Goal: Information Seeking & Learning: Learn about a topic

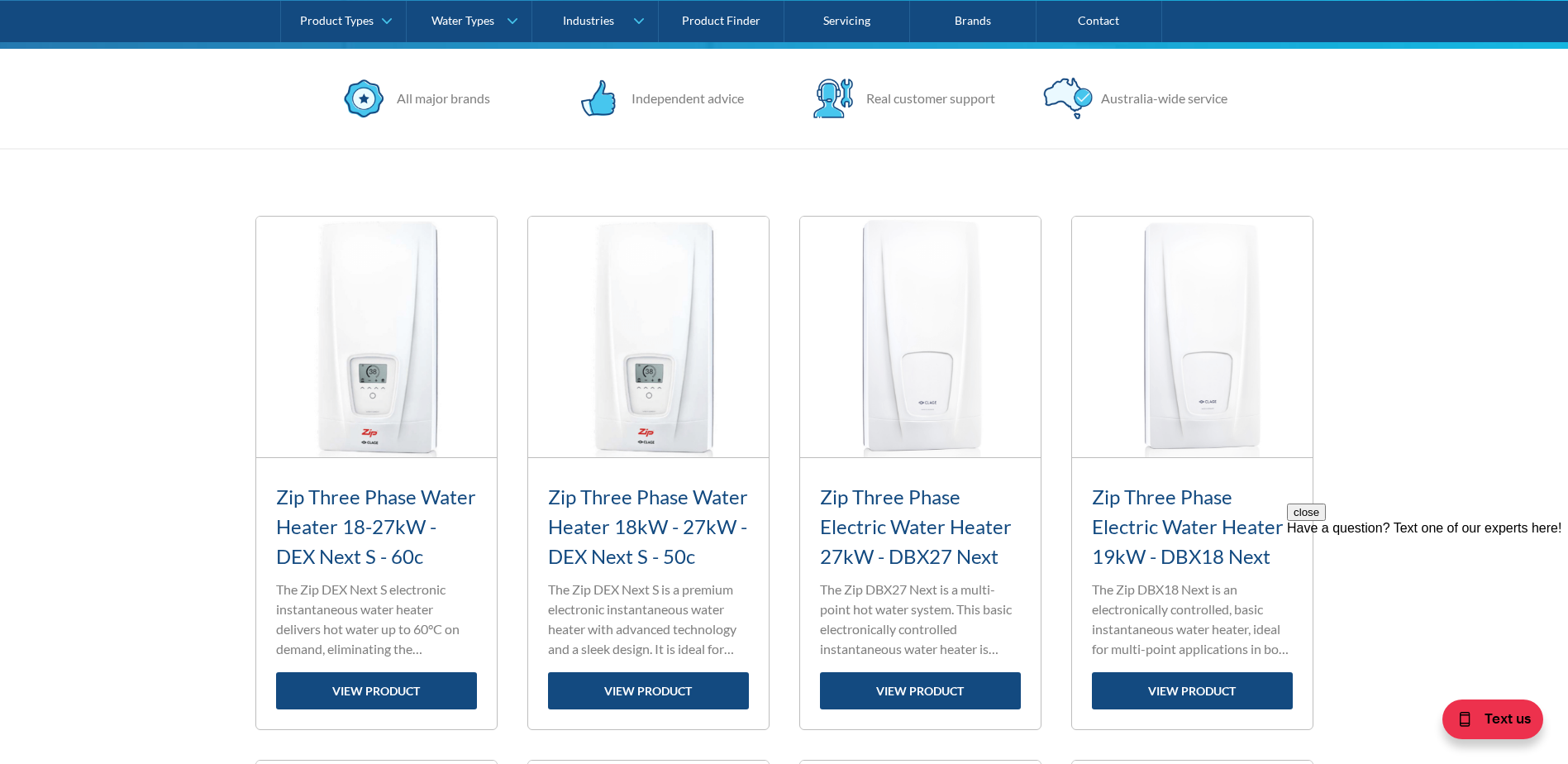
scroll to position [827, 0]
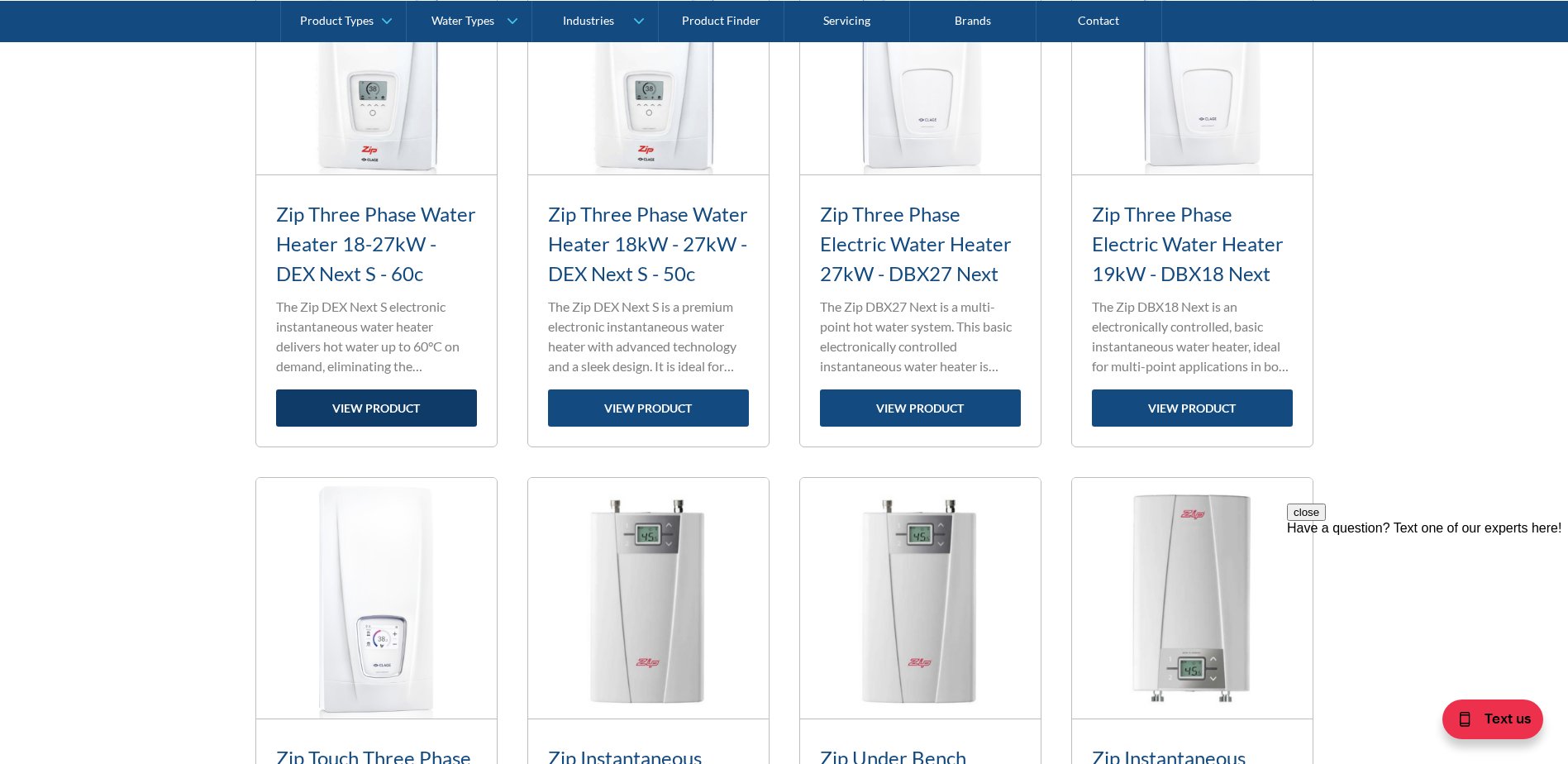
click at [401, 408] on link "view product" at bounding box center [376, 408] width 201 height 37
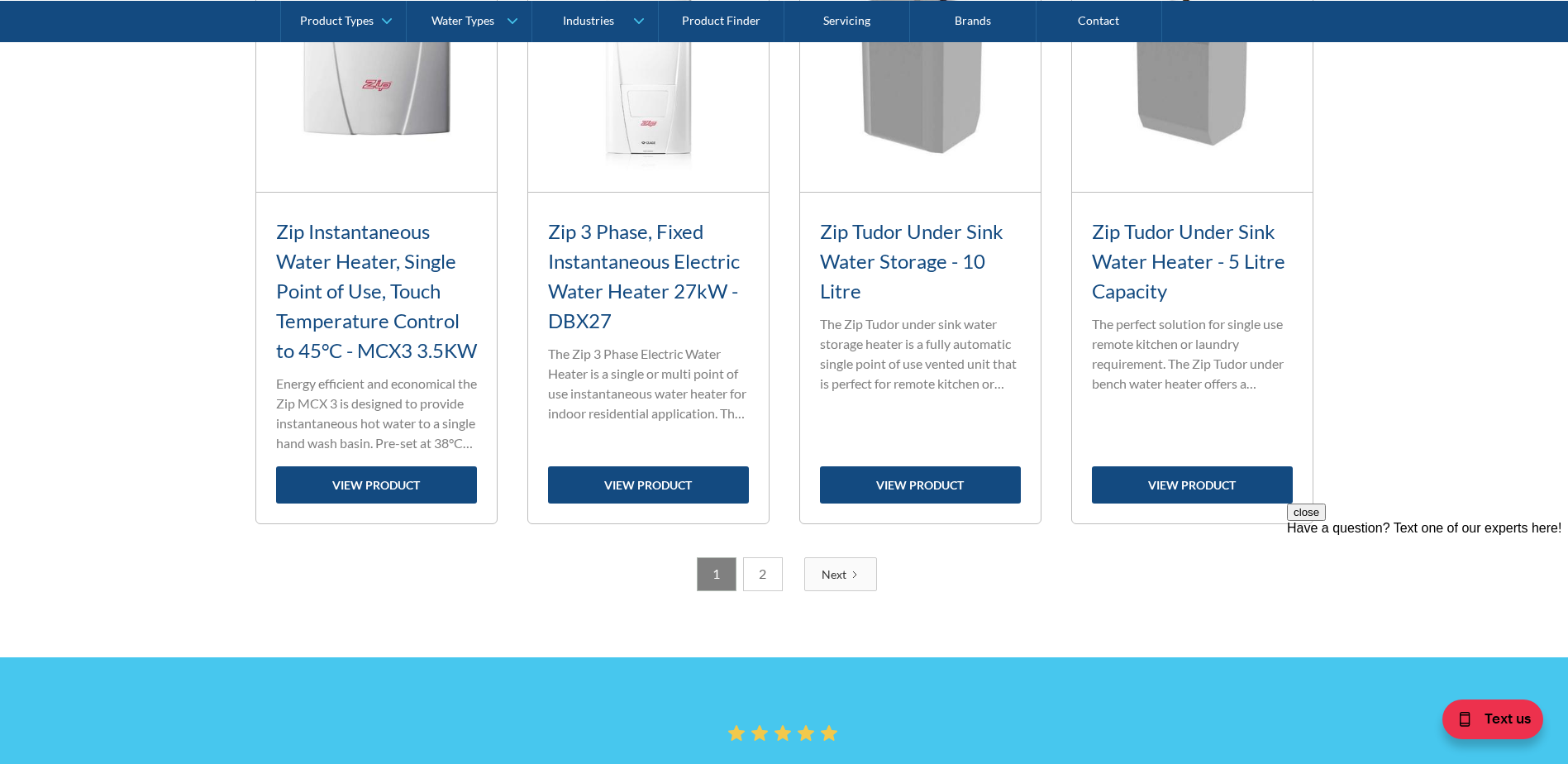
scroll to position [2563, 0]
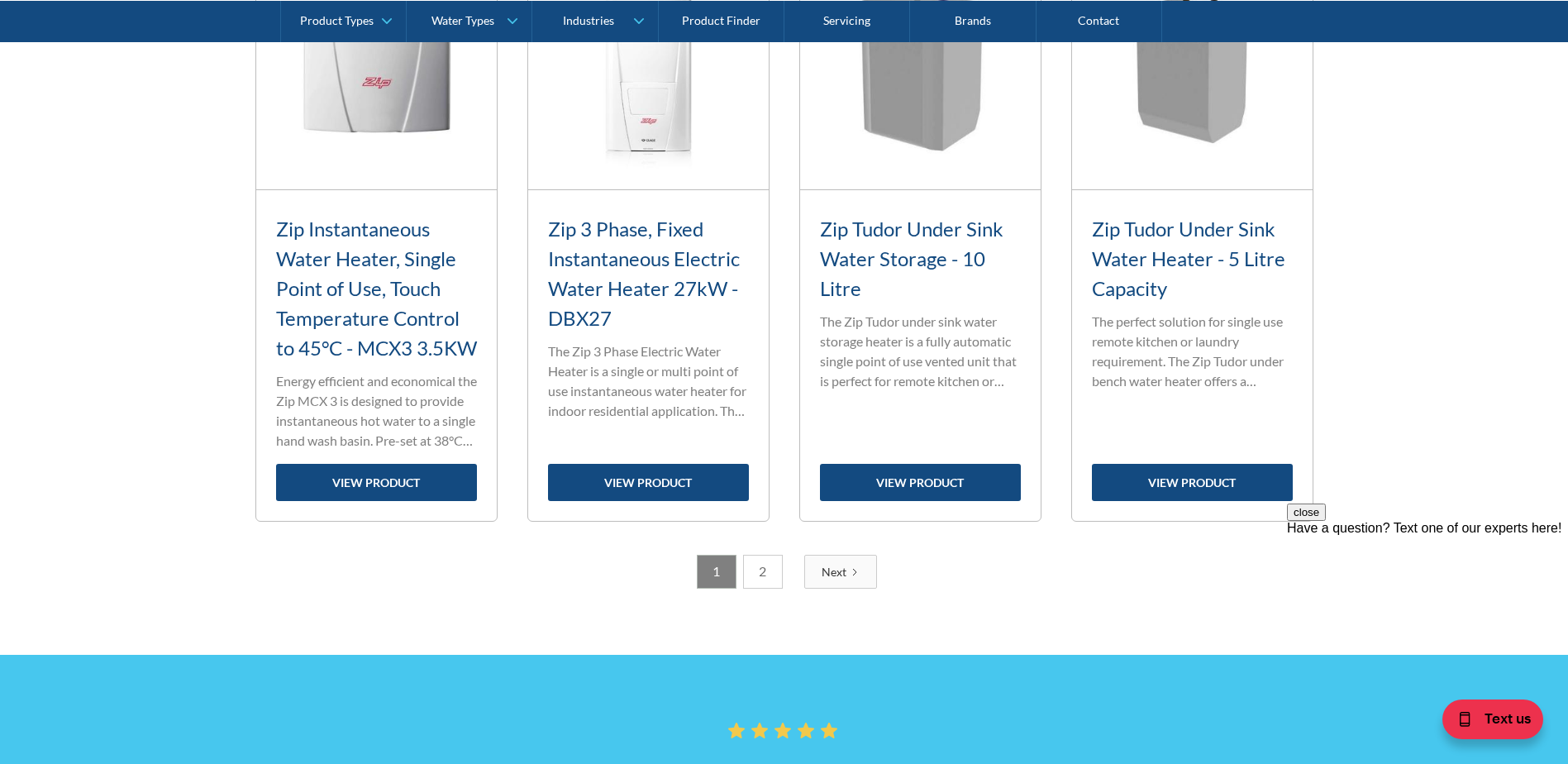
click at [759, 589] on link "2" at bounding box center [762, 571] width 39 height 34
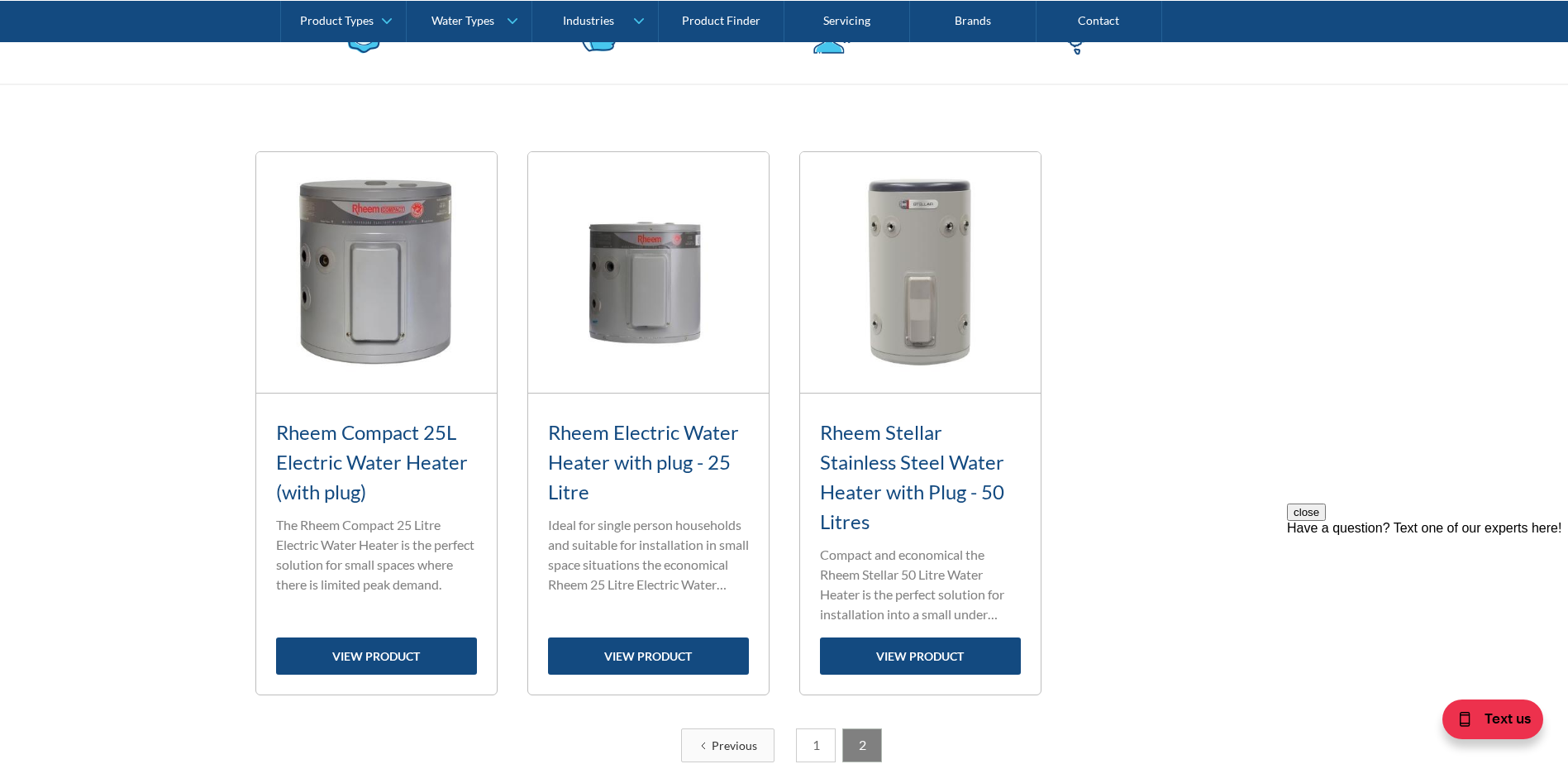
scroll to position [610, 0]
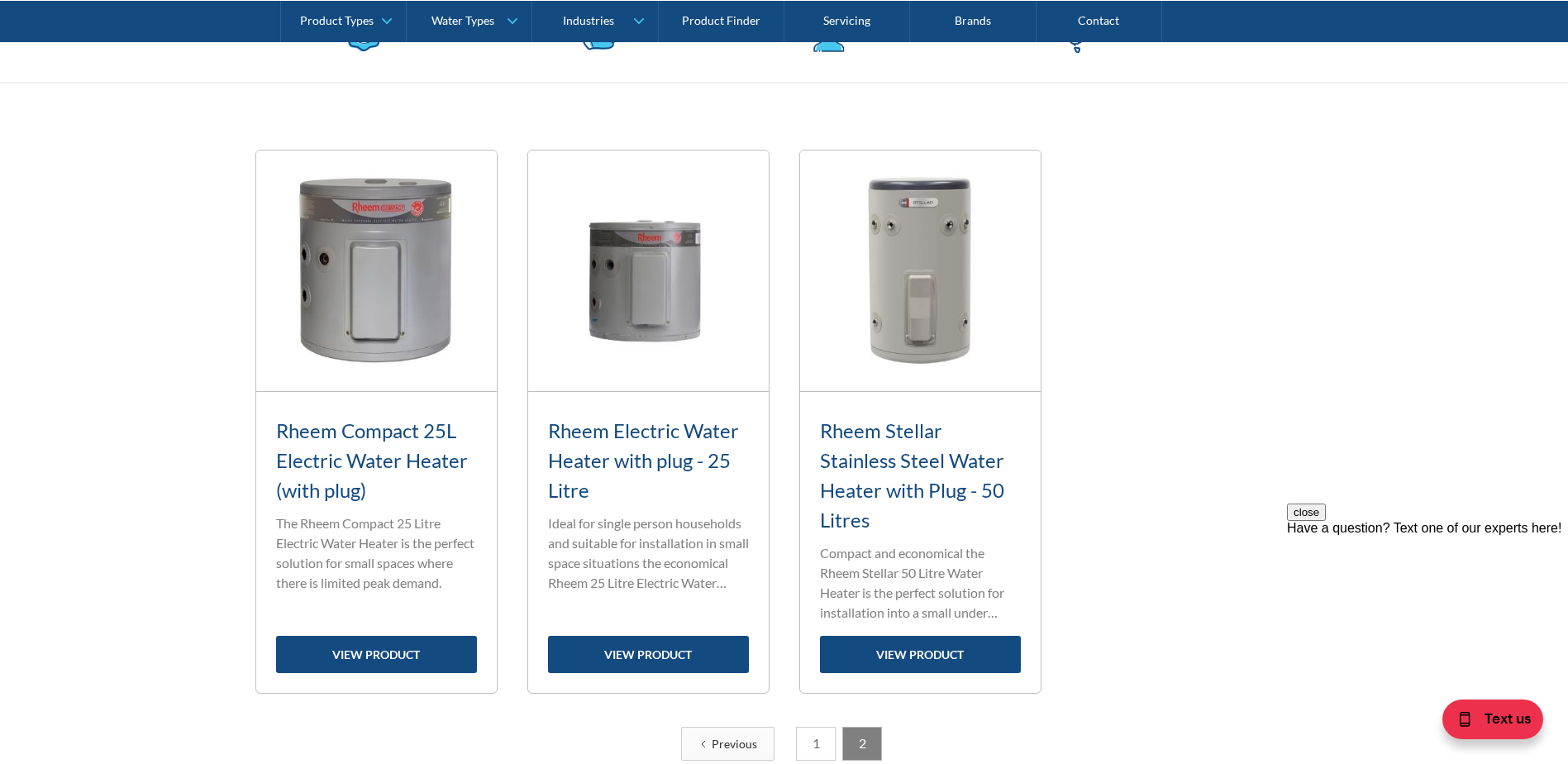
click at [497, 298] on img at bounding box center [376, 271] width 240 height 240
click at [648, 443] on h3 "Rheem Electric Water Heater with plug - 25 Litre" at bounding box center [649, 461] width 201 height 90
click at [650, 432] on h3 "Rheem Electric Water Heater with plug - 25 Litre" at bounding box center [649, 461] width 201 height 90
click at [641, 653] on link "view product" at bounding box center [649, 654] width 201 height 37
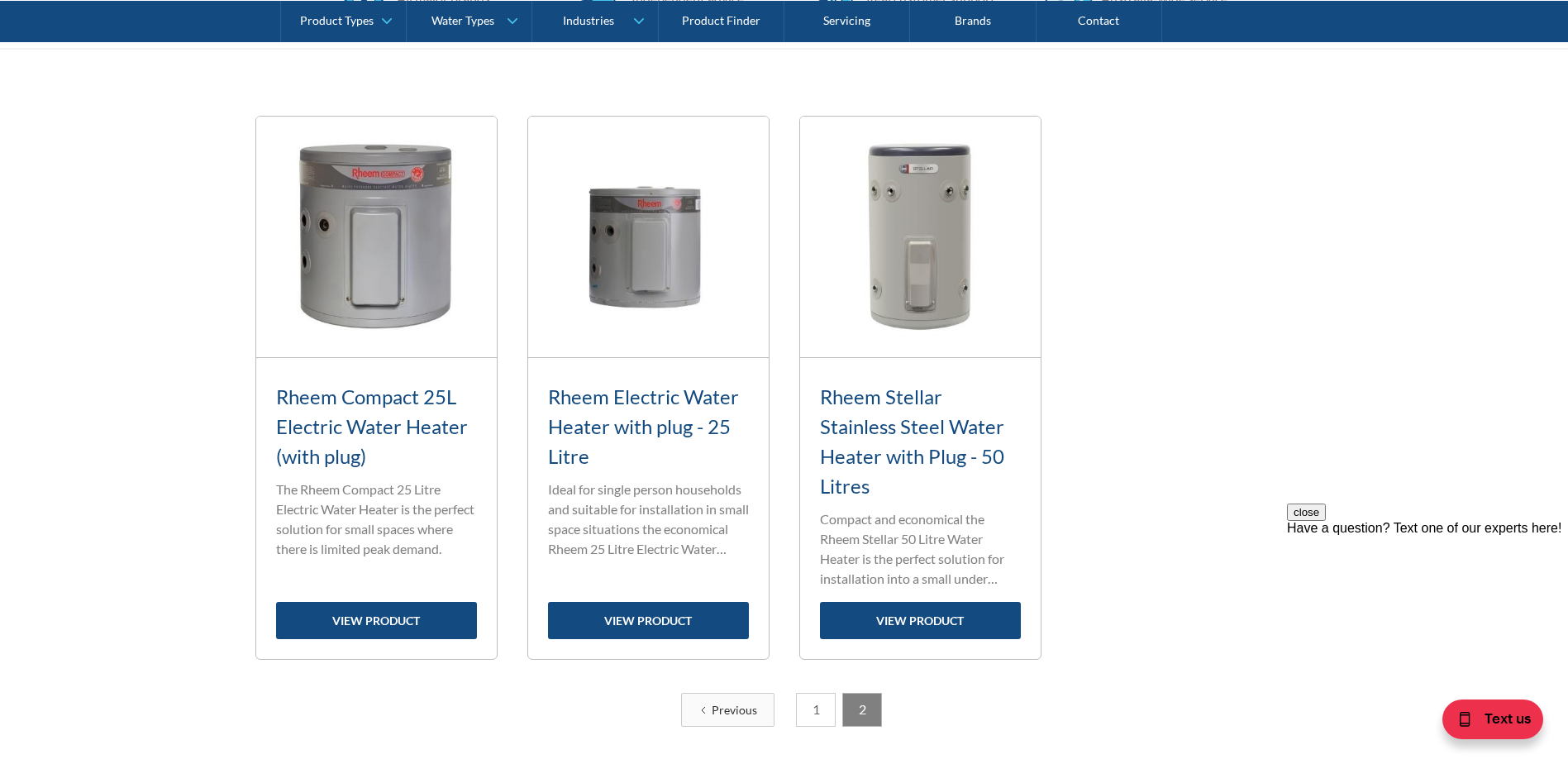
scroll to position [693, 0]
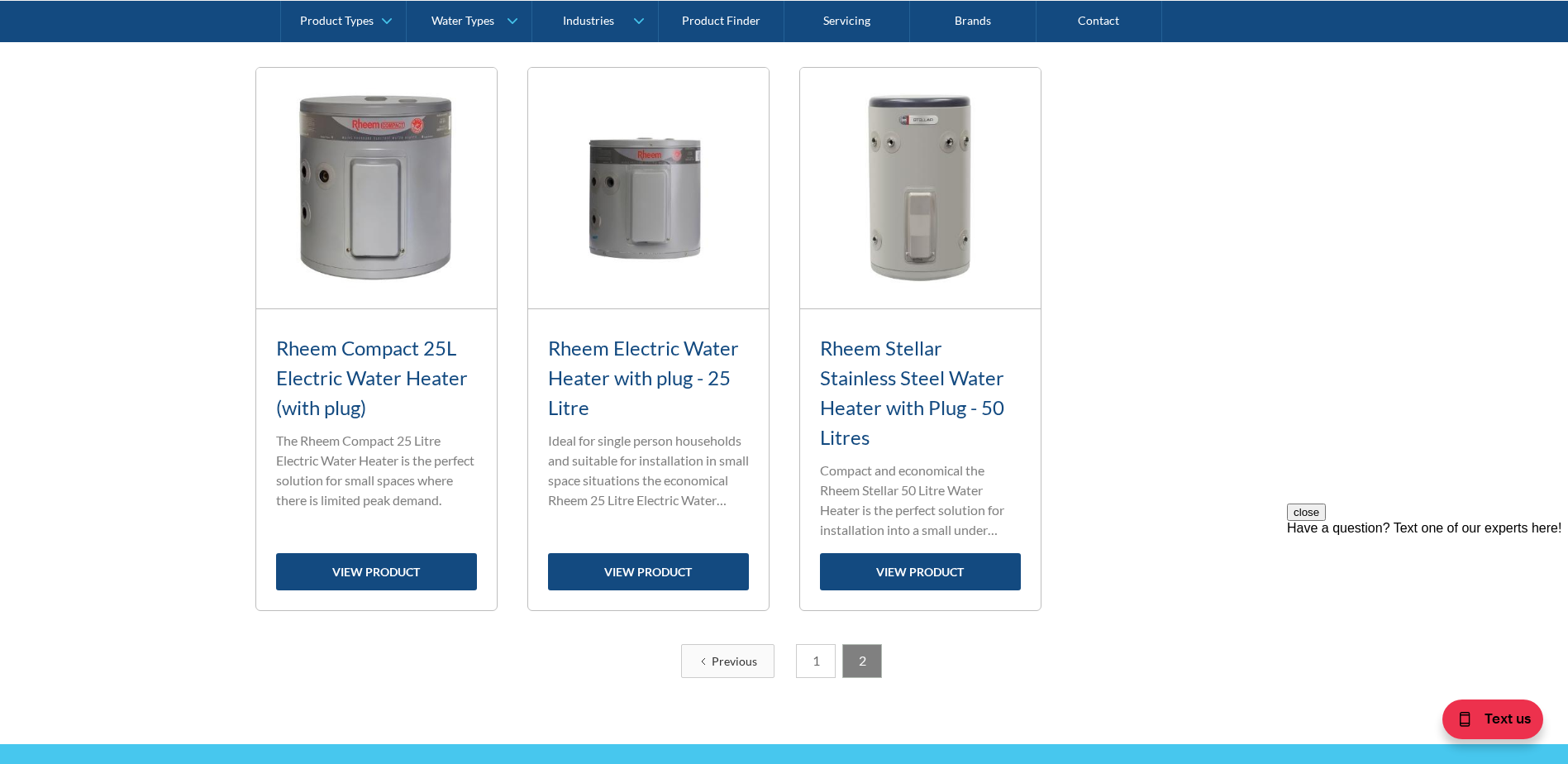
click at [814, 661] on link "1" at bounding box center [815, 661] width 39 height 34
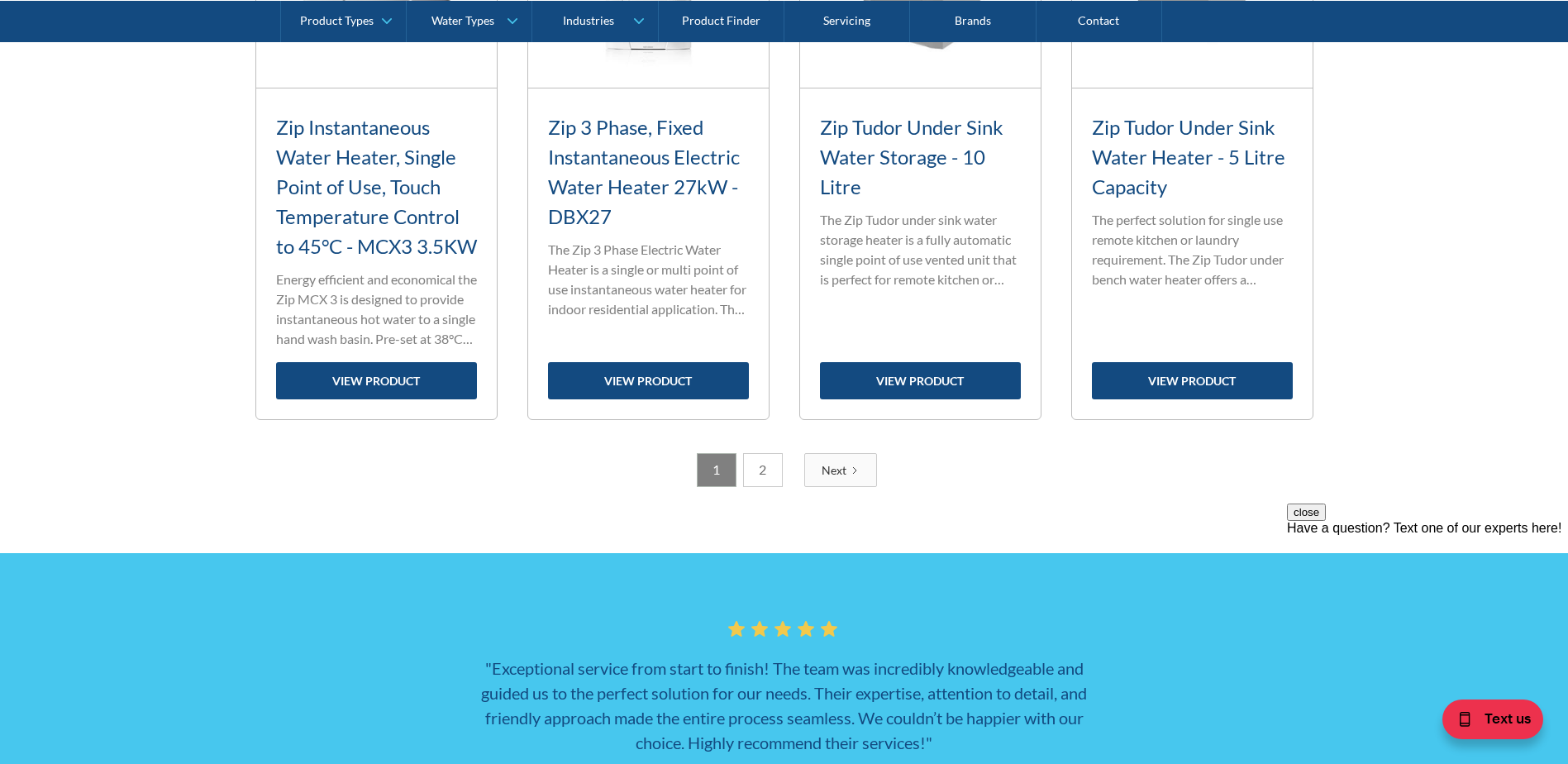
scroll to position [2429, 0]
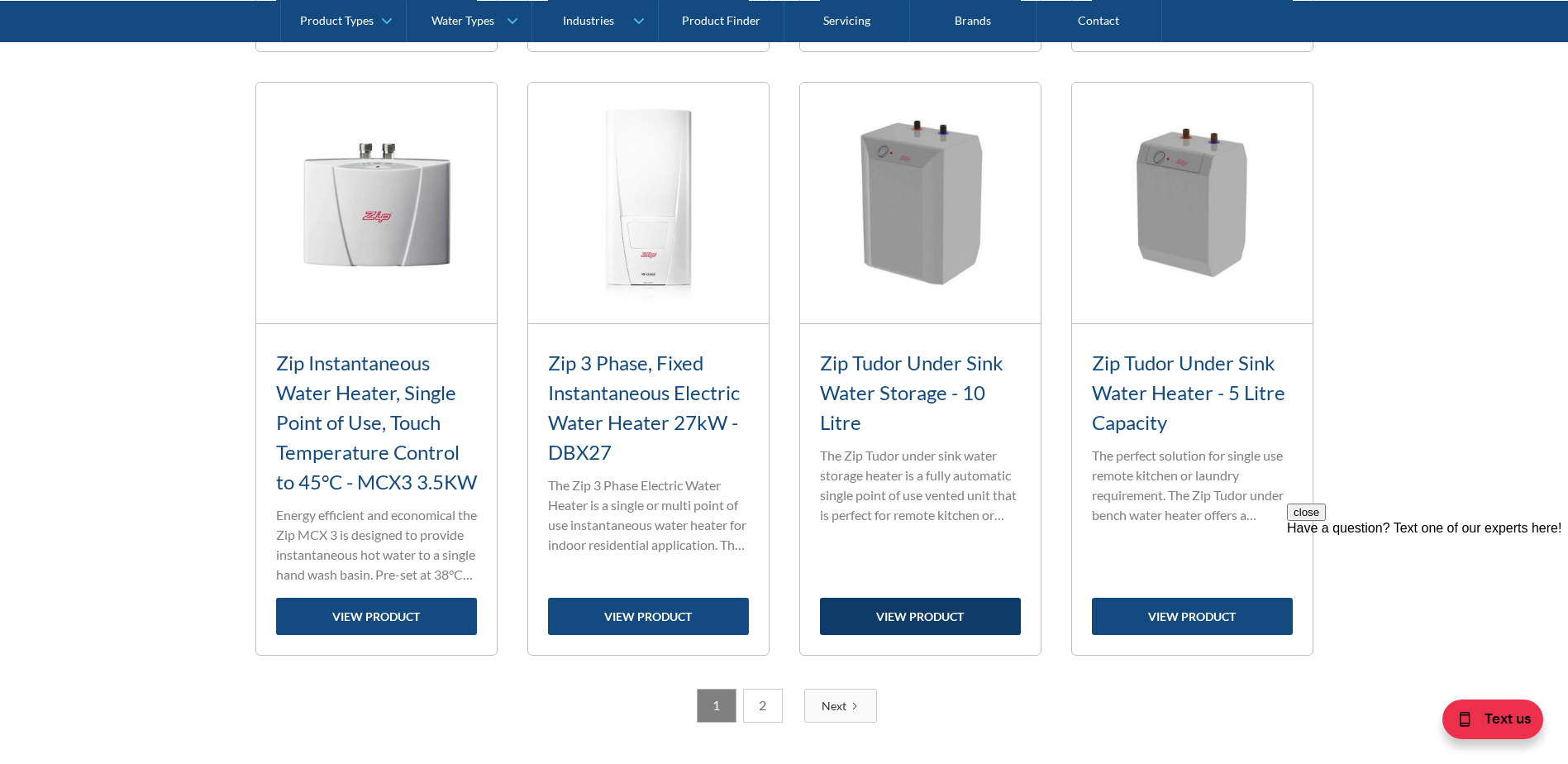
click at [931, 635] on link "view product" at bounding box center [920, 616] width 201 height 37
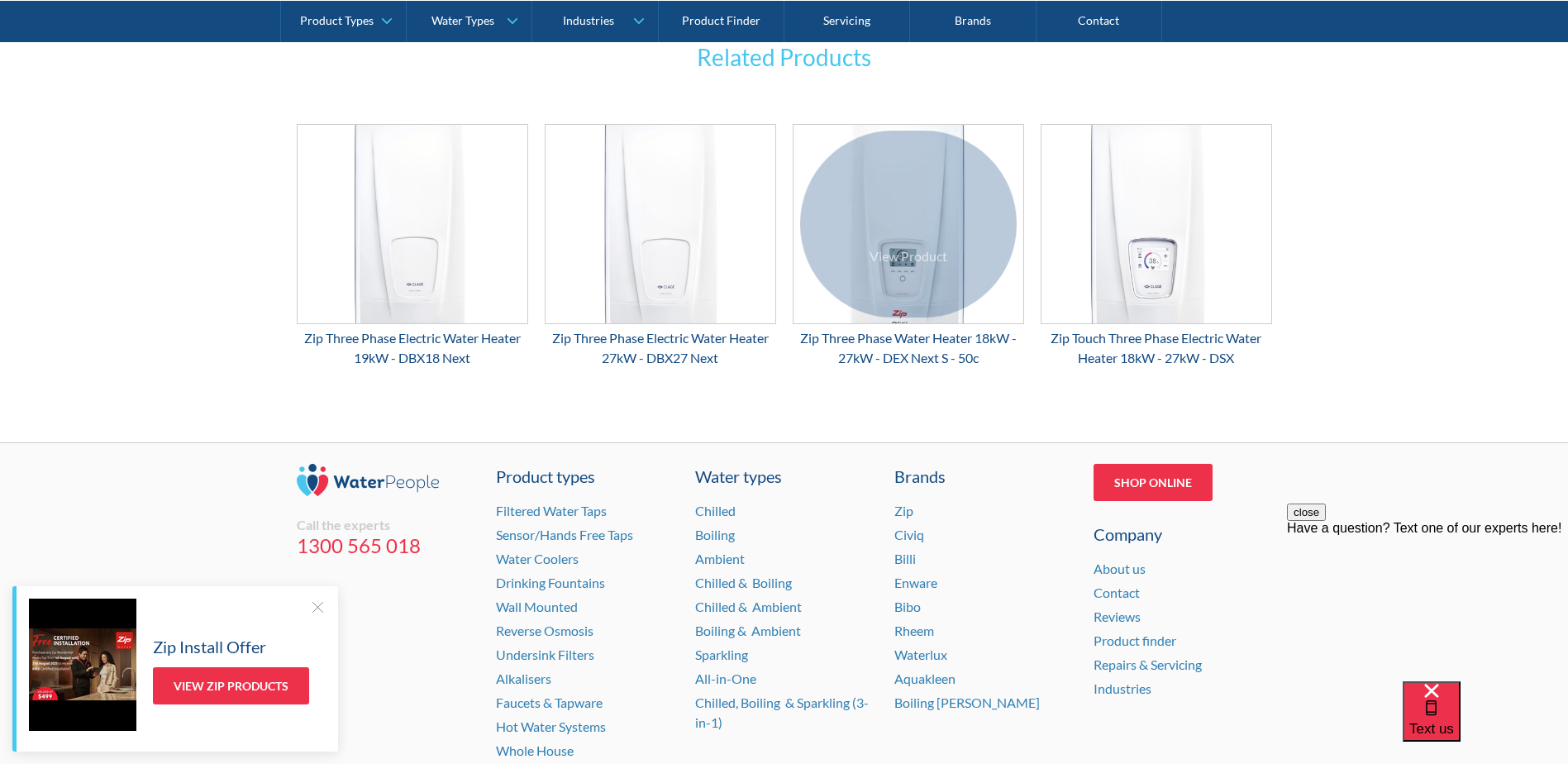
scroll to position [2280, 0]
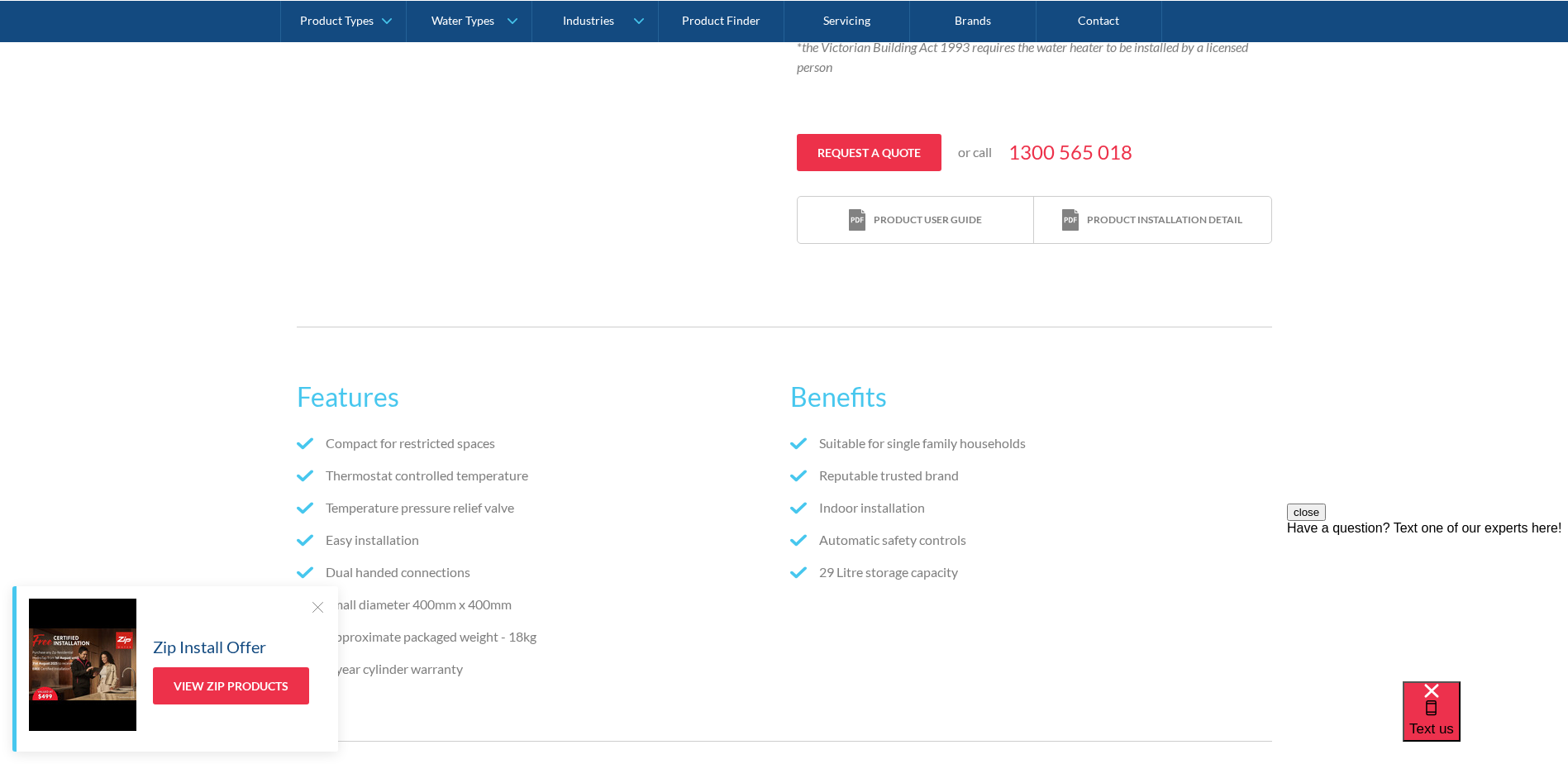
scroll to position [662, 0]
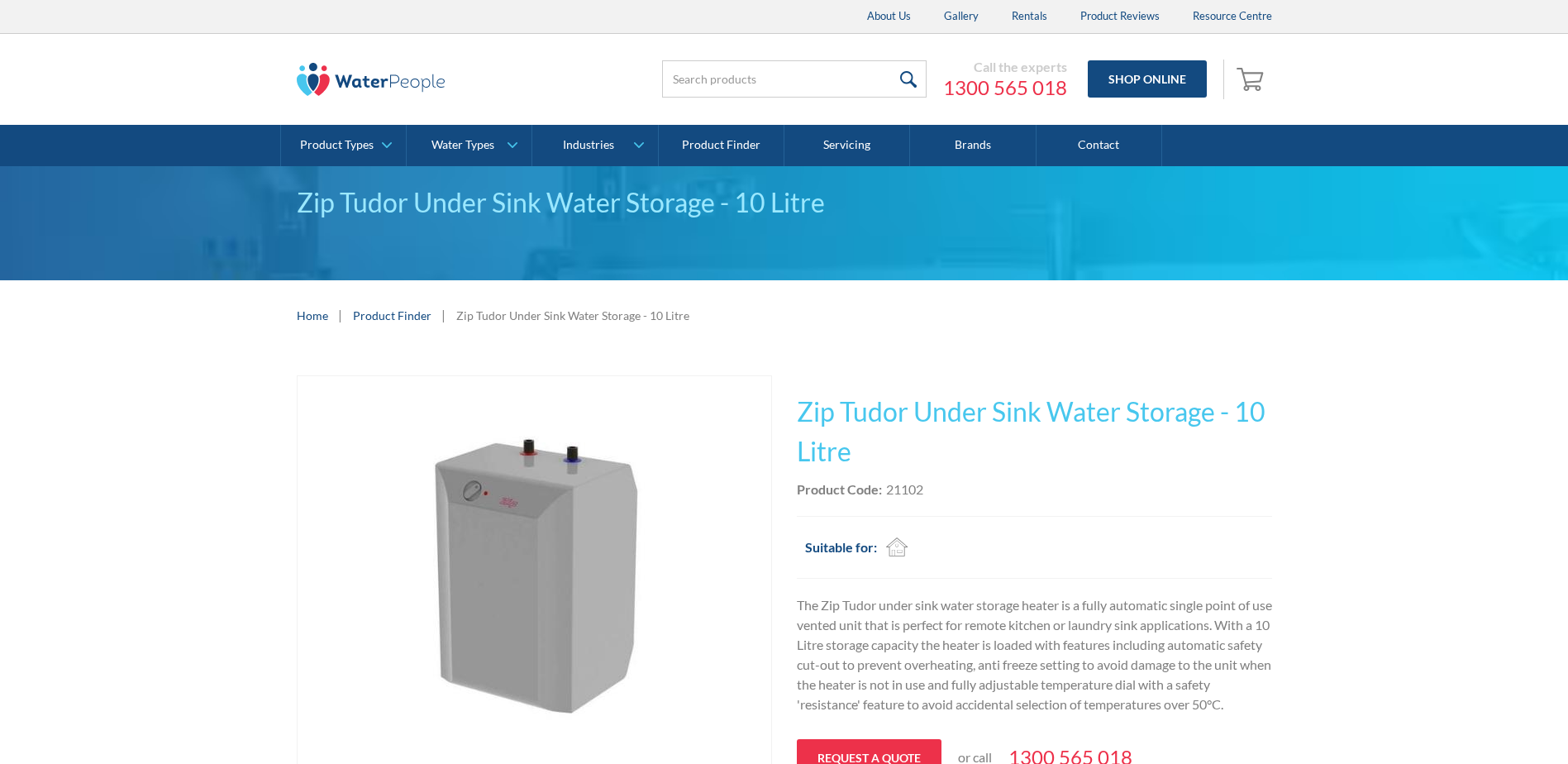
drag, startPoint x: 933, startPoint y: 571, endPoint x: 925, endPoint y: 531, distance: 40.8
drag, startPoint x: 925, startPoint y: 531, endPoint x: 1435, endPoint y: 451, distance: 516.2
click at [1434, 454] on div "Play video Fits Most Brands Best Seller No items found. This tap design is incl…" at bounding box center [784, 612] width 1568 height 524
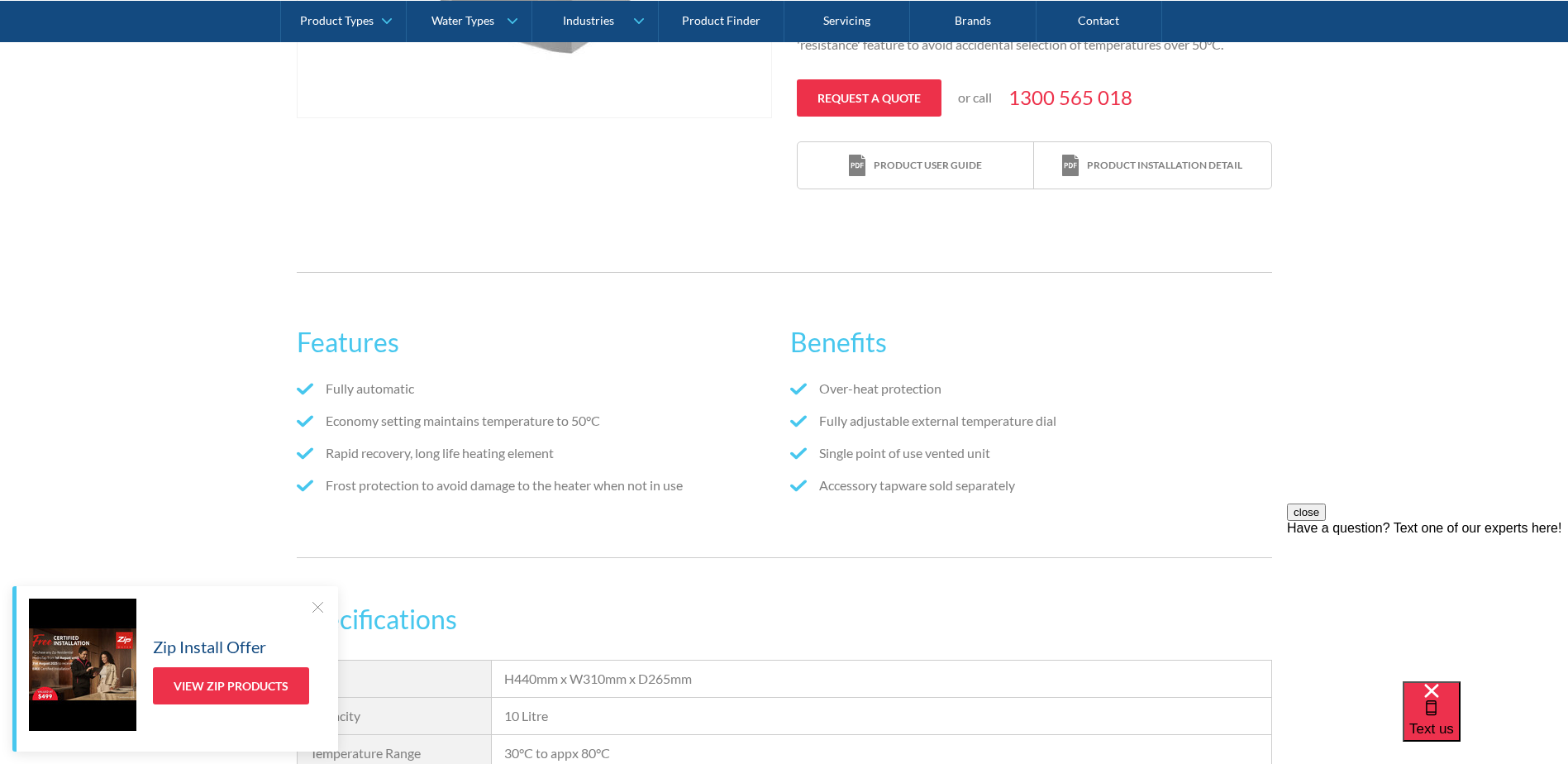
scroll to position [165, 0]
